Goal: Task Accomplishment & Management: Use online tool/utility

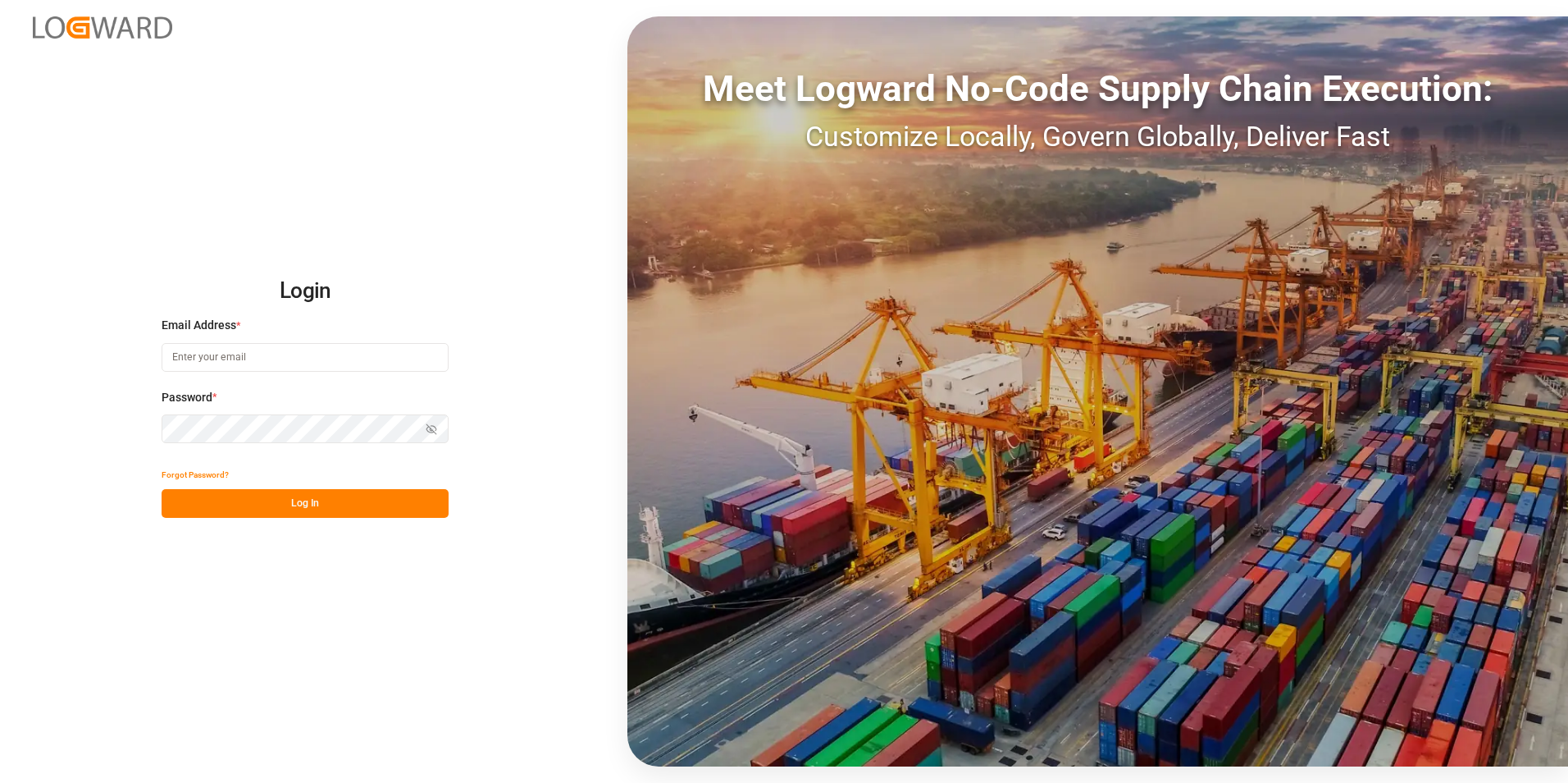
type input "[PERSON_NAME][EMAIL_ADDRESS][PERSON_NAME][DOMAIN_NAME]"
click at [306, 506] on button "Log In" at bounding box center [305, 503] width 287 height 29
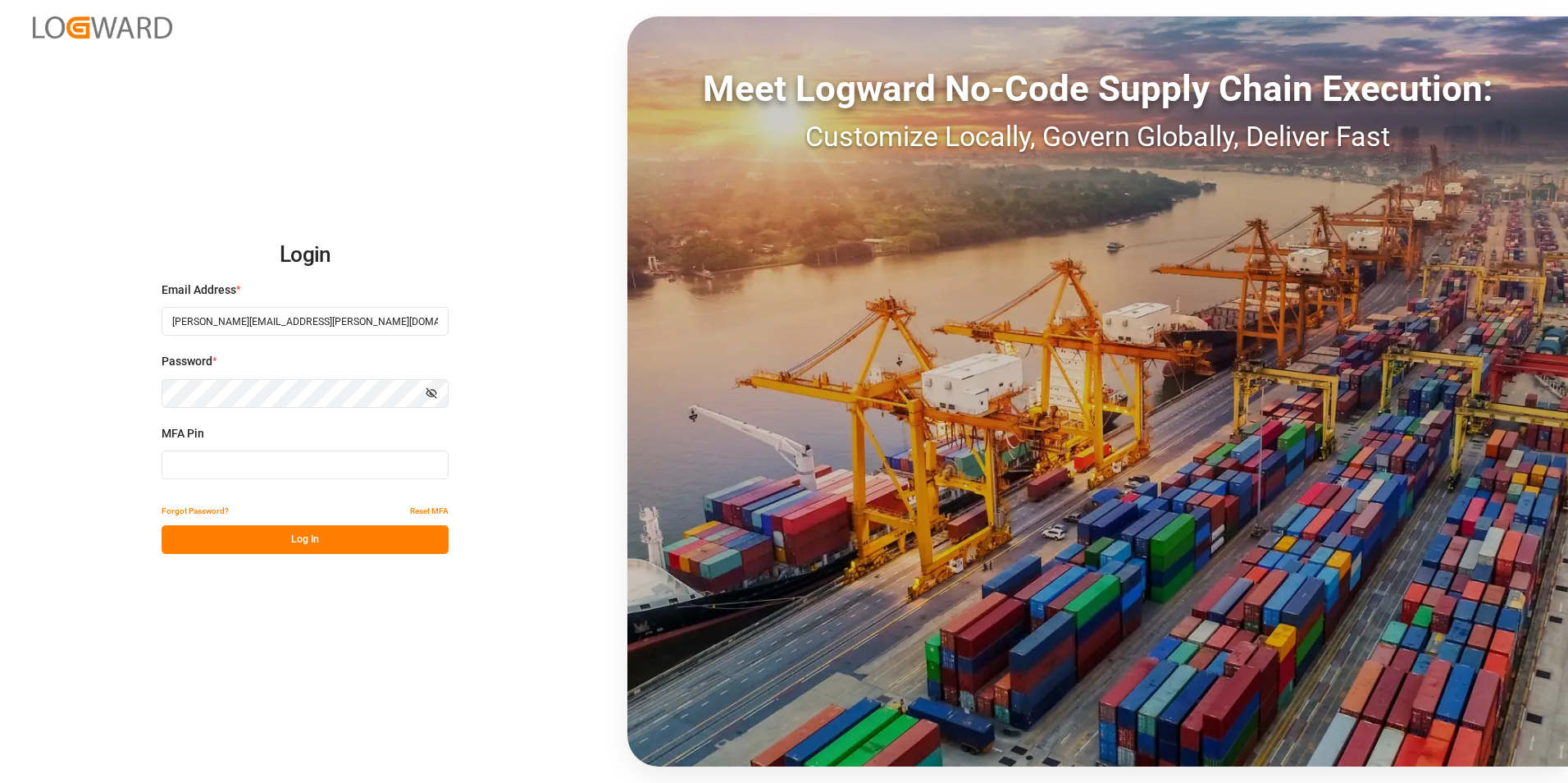
click at [278, 471] on input at bounding box center [305, 465] width 287 height 29
type input "770247"
click at [297, 528] on button "Log In" at bounding box center [305, 539] width 287 height 29
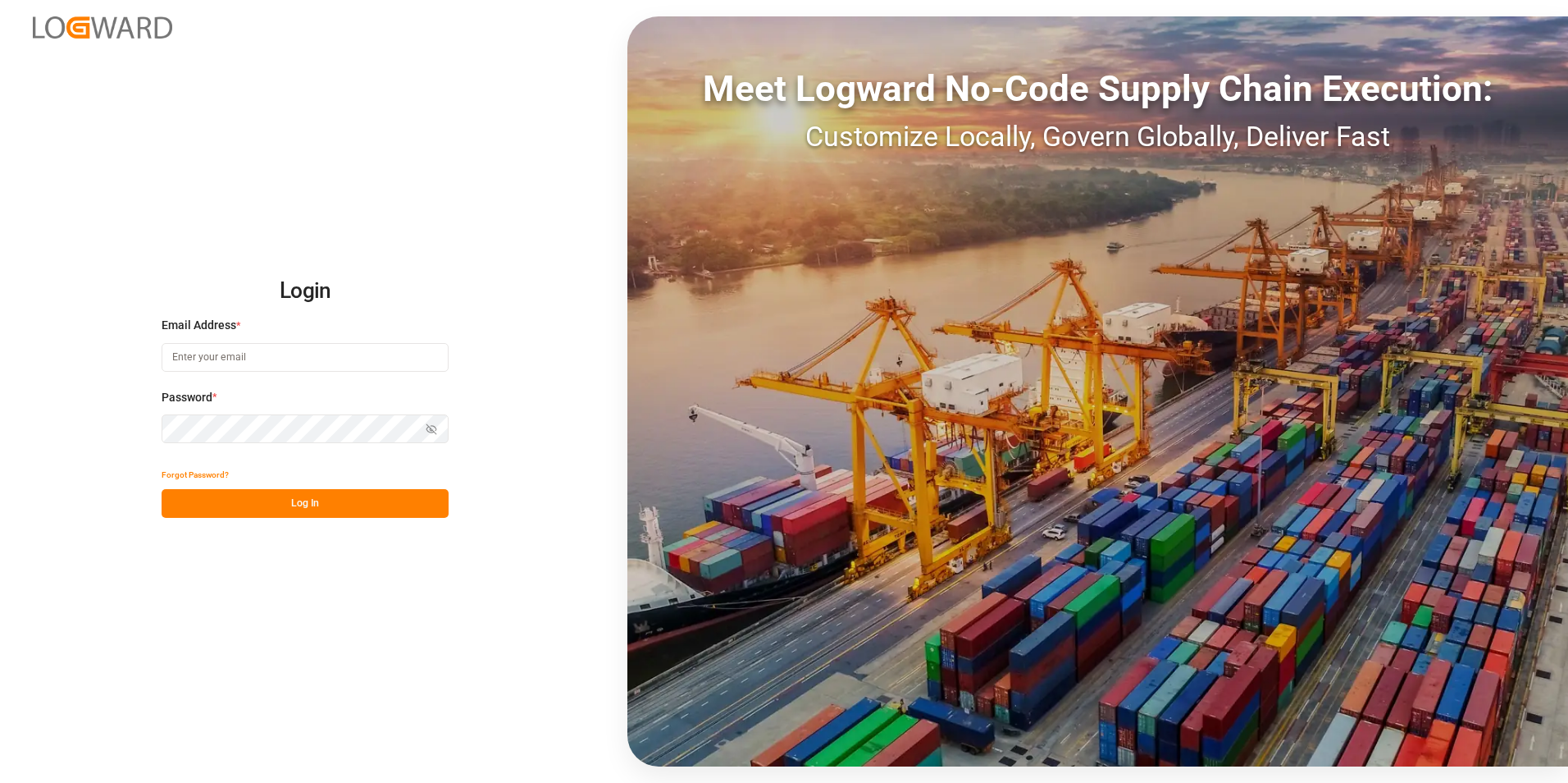
type input "[PERSON_NAME][EMAIL_ADDRESS][PERSON_NAME][DOMAIN_NAME]"
click at [324, 501] on button "Log In" at bounding box center [305, 503] width 287 height 29
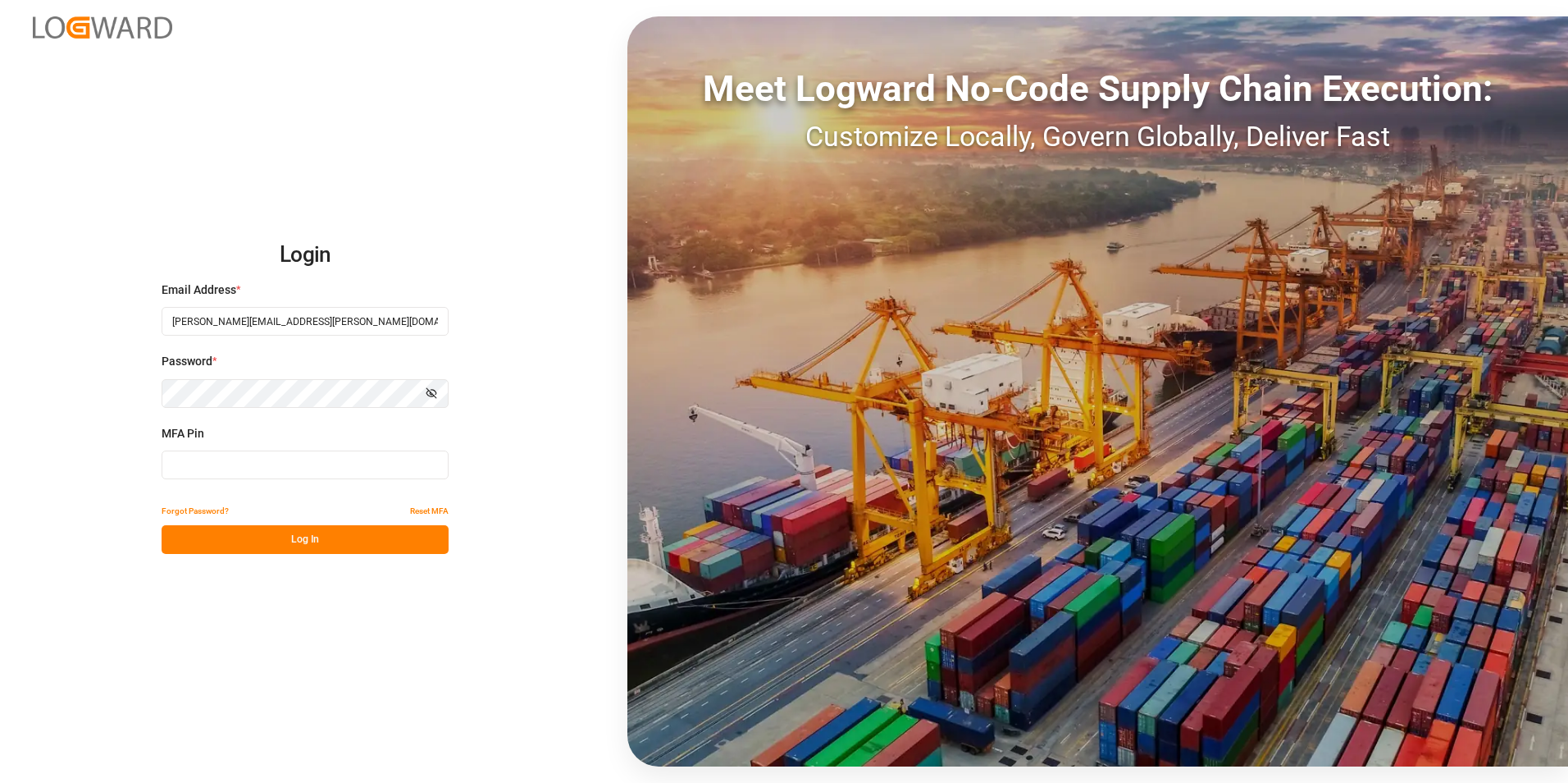
click at [294, 458] on input at bounding box center [305, 465] width 287 height 29
type input "441496"
click at [312, 539] on button "Log In" at bounding box center [305, 539] width 287 height 29
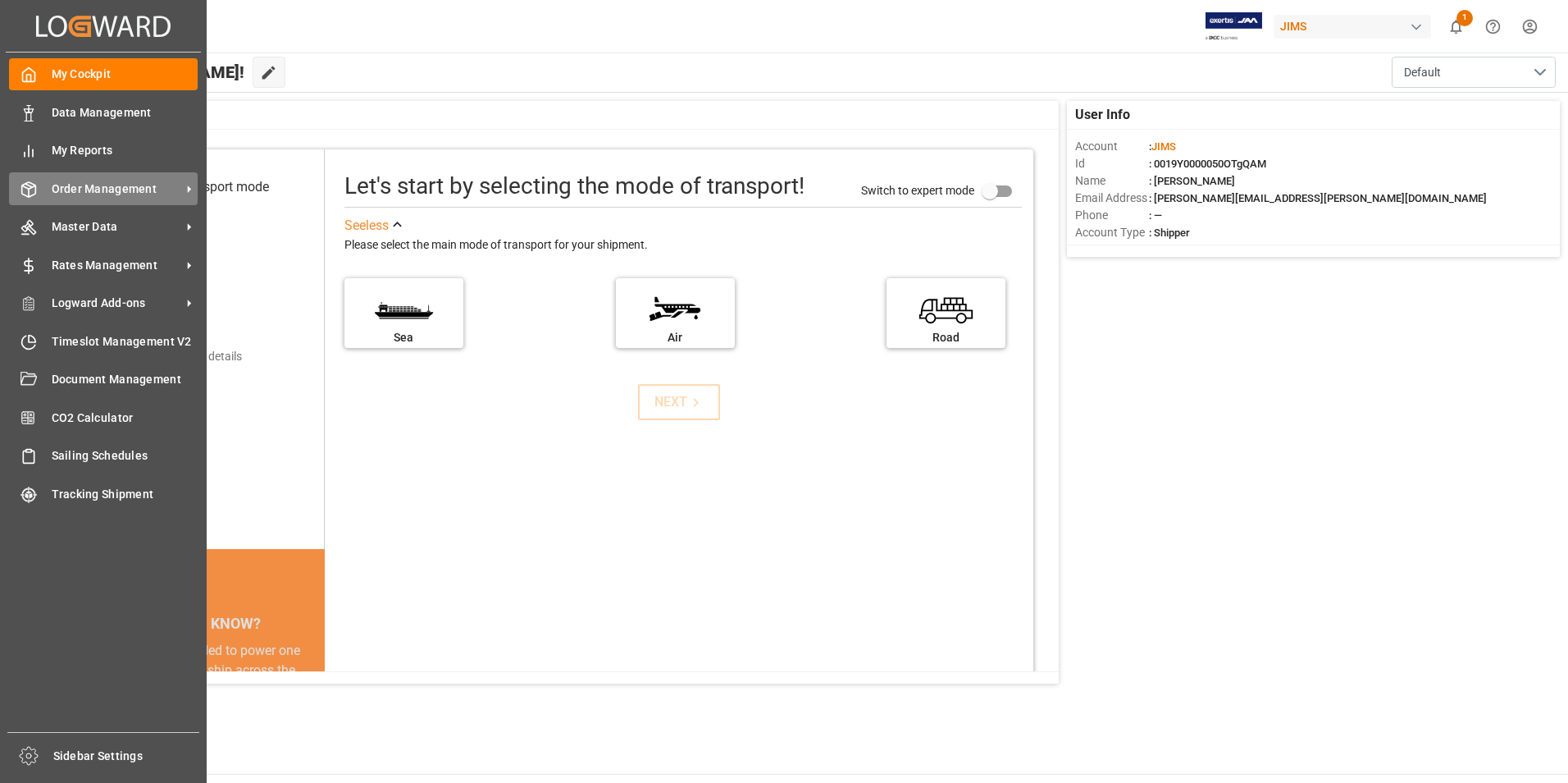
click at [99, 193] on span "Order Management" at bounding box center [116, 189] width 129 height 18
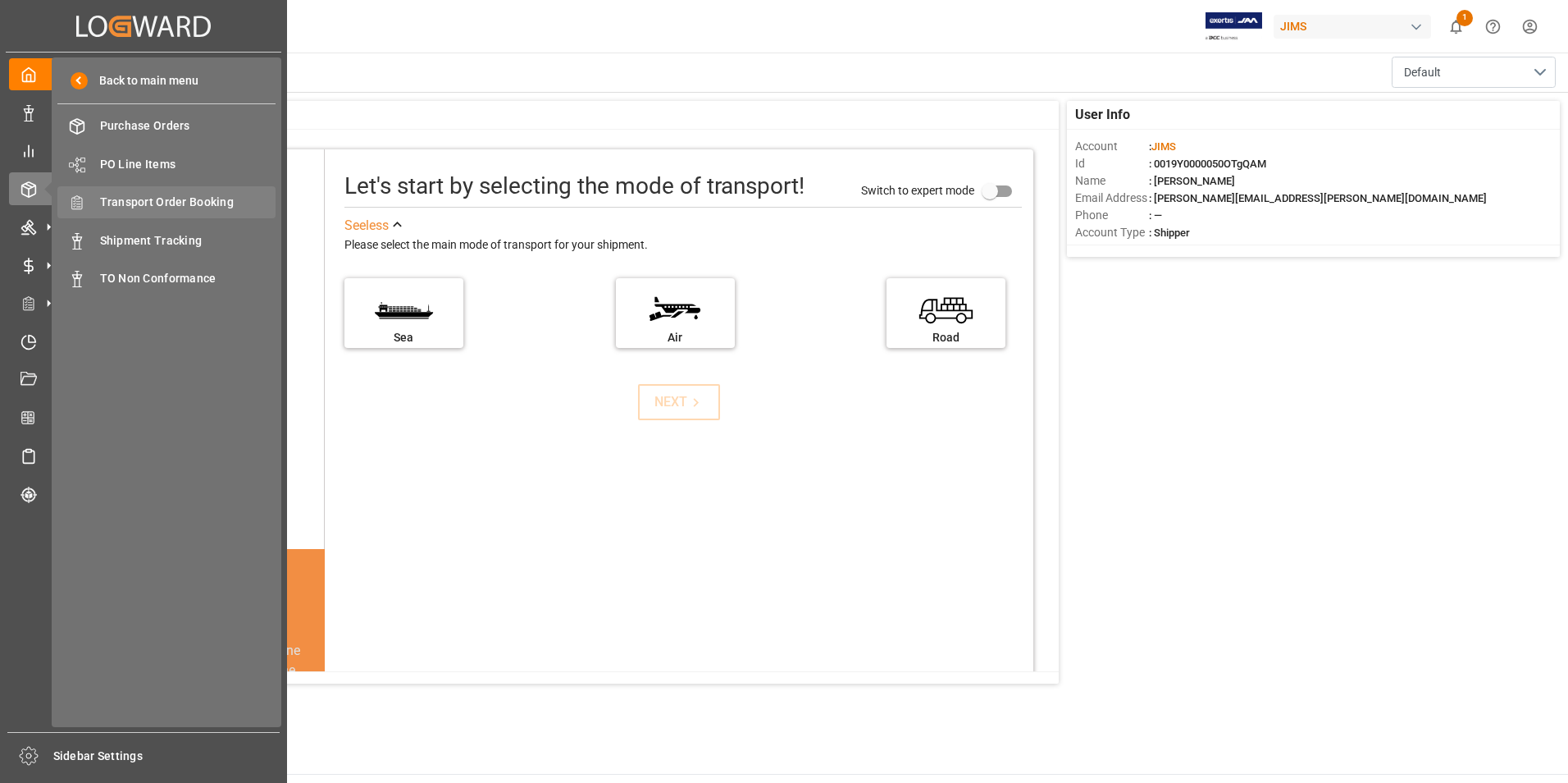
click at [200, 205] on span "Transport Order Booking" at bounding box center [188, 202] width 176 height 18
